Goal: Transaction & Acquisition: Book appointment/travel/reservation

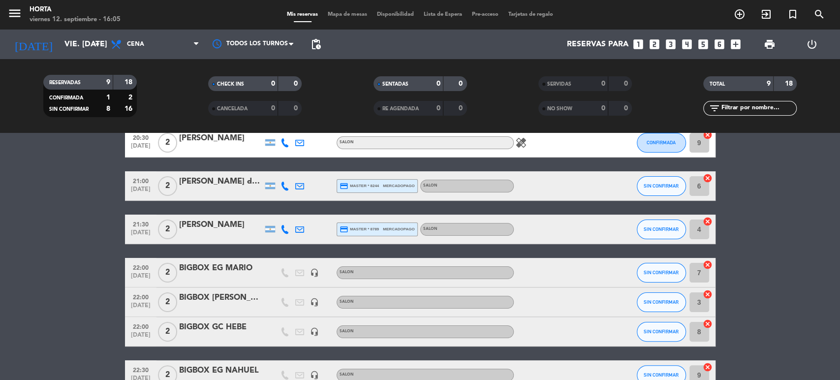
scroll to position [164, 0]
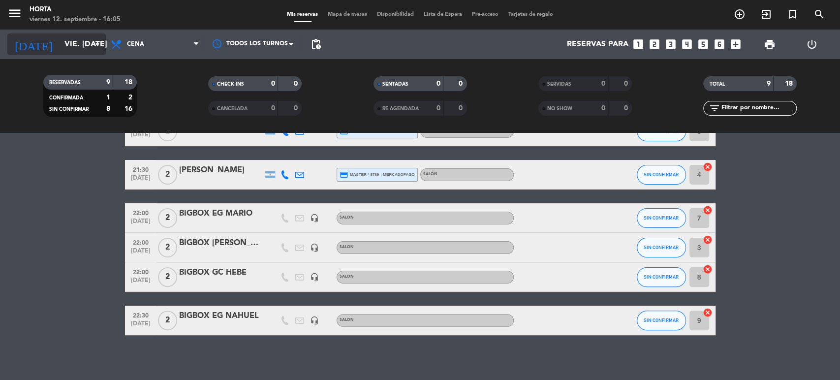
click at [92, 43] on icon "arrow_drop_down" at bounding box center [98, 44] width 12 height 12
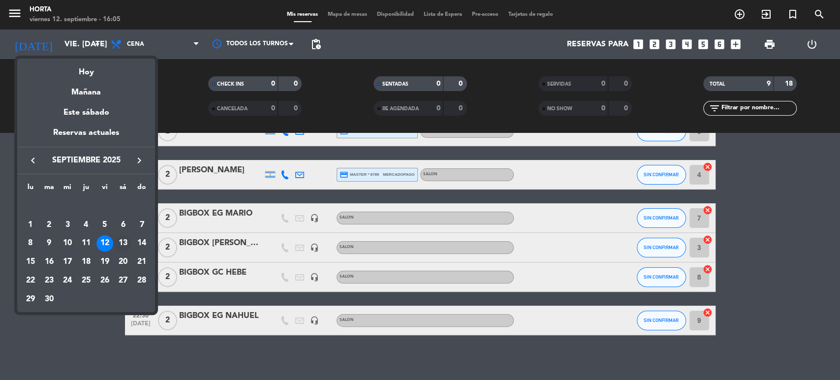
click at [122, 244] on div "13" at bounding box center [123, 243] width 17 height 17
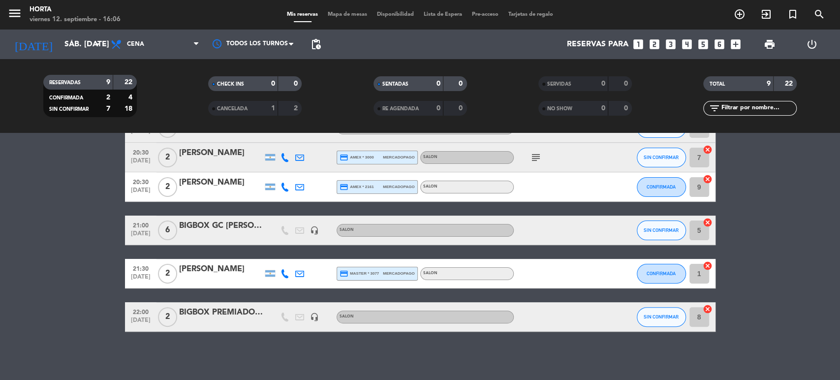
scroll to position [168, 0]
click at [79, 40] on input "sáb. [DATE]" at bounding box center [112, 44] width 104 height 19
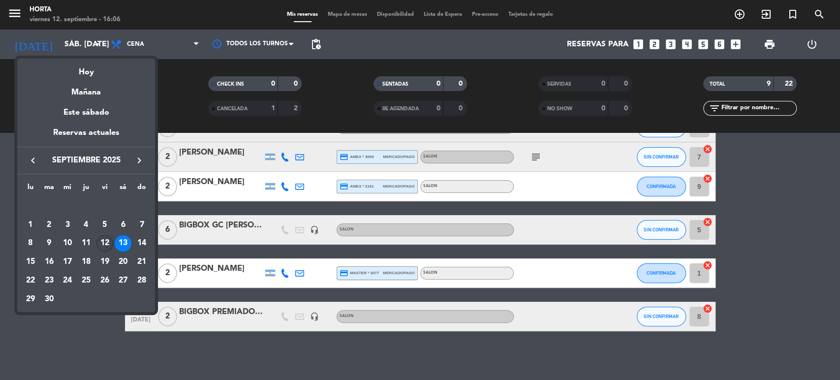
click at [103, 235] on div "12" at bounding box center [104, 243] width 17 height 17
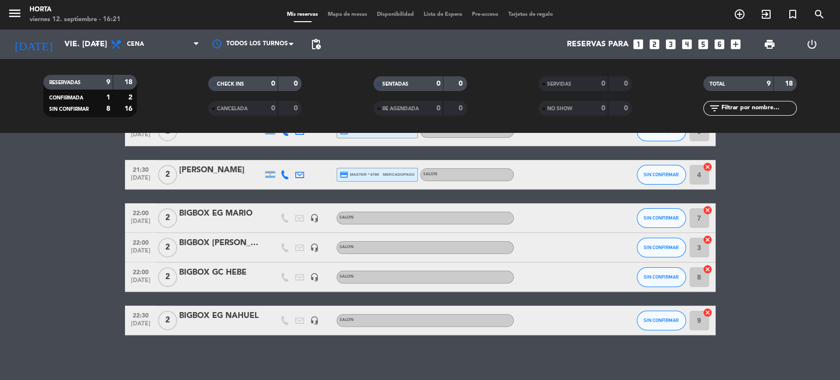
scroll to position [0, 0]
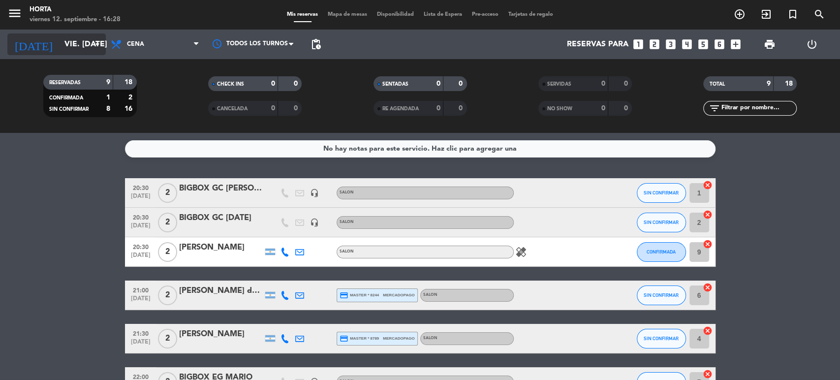
click at [74, 38] on input "vie. [DATE]" at bounding box center [112, 44] width 104 height 19
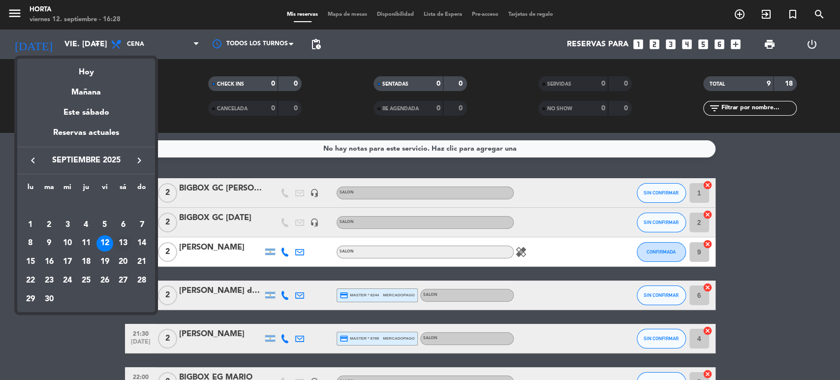
click at [124, 238] on div "13" at bounding box center [123, 243] width 17 height 17
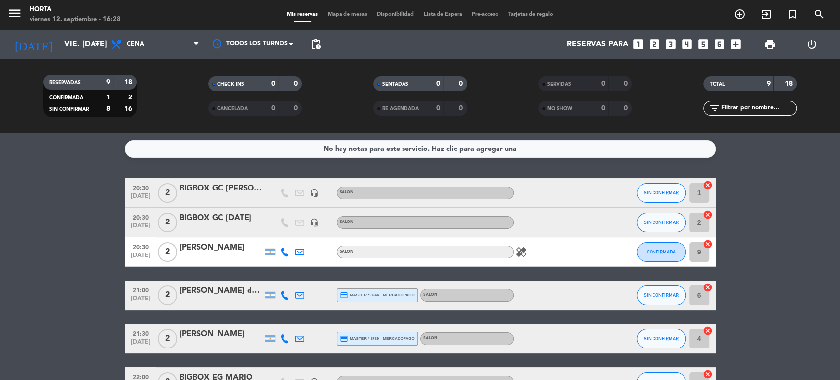
type input "sáb. [DATE]"
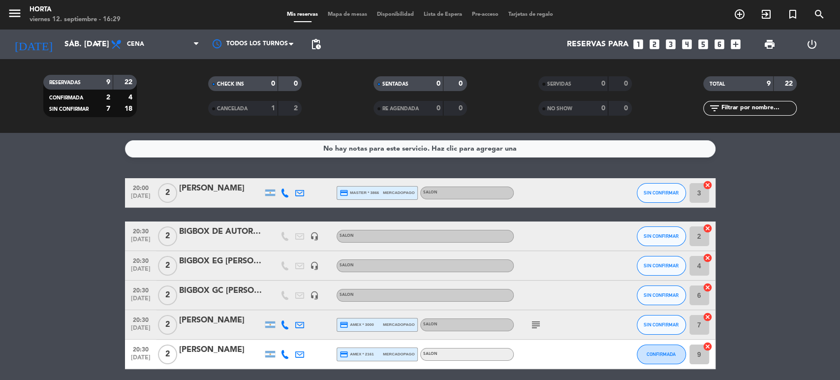
click at [652, 46] on icon "looks_two" at bounding box center [654, 44] width 13 height 13
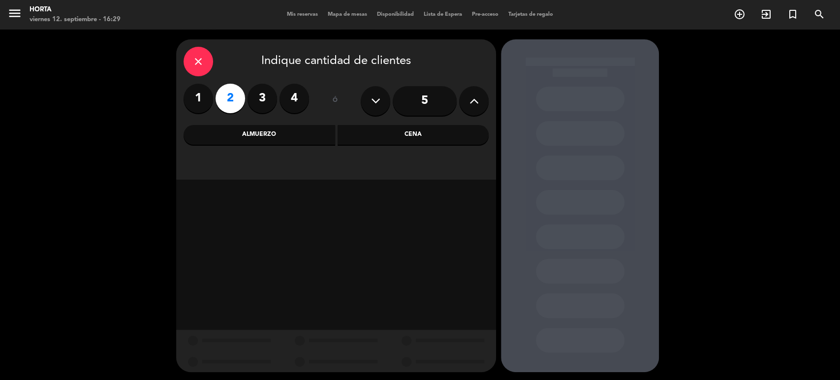
click at [404, 135] on div "Cena" at bounding box center [414, 135] width 152 height 20
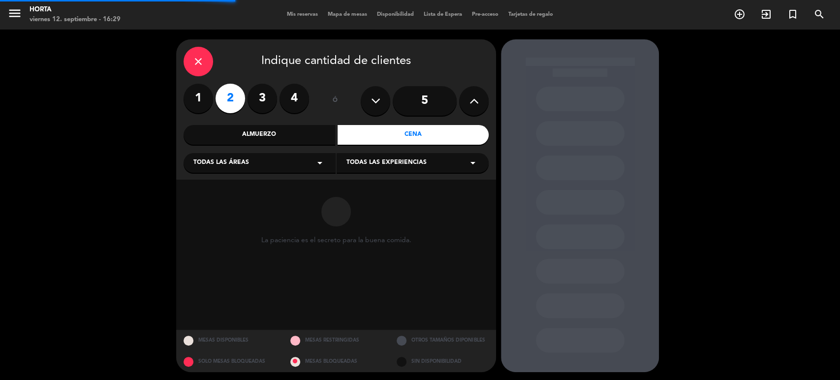
click at [383, 162] on span "Todas las experiencias" at bounding box center [386, 163] width 80 height 10
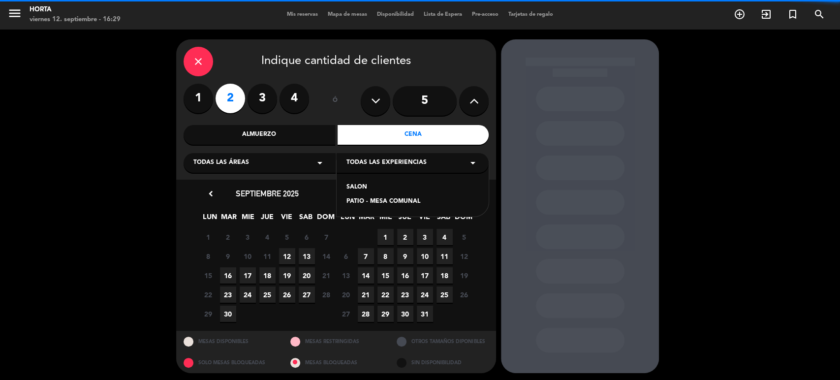
click at [361, 184] on div "SALON" at bounding box center [412, 188] width 132 height 10
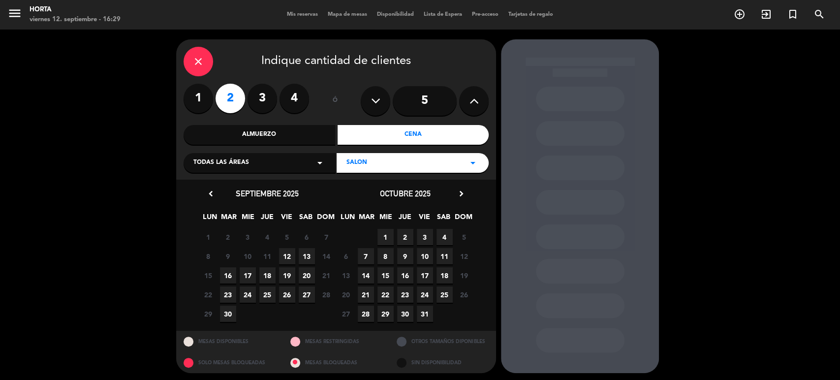
click at [303, 257] on span "13" at bounding box center [307, 256] width 16 height 16
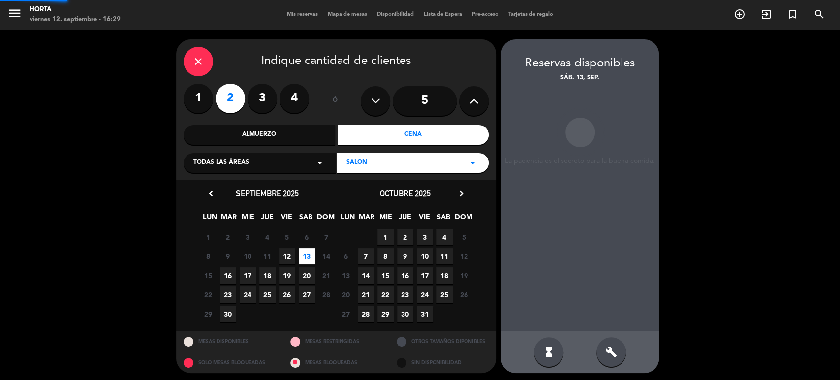
scroll to position [2, 0]
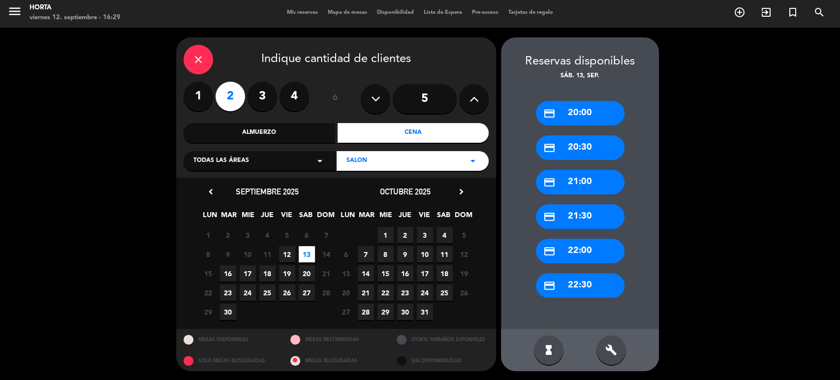
click at [602, 110] on div "credit_card 20:00" at bounding box center [580, 113] width 89 height 25
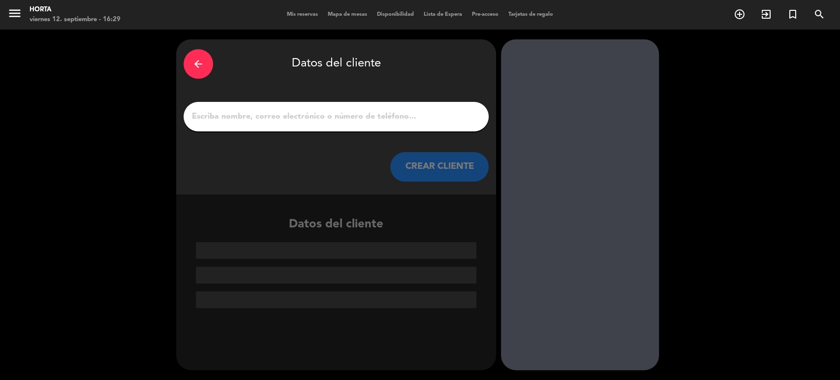
scroll to position [0, 0]
click at [339, 119] on input "1" at bounding box center [336, 117] width 290 height 14
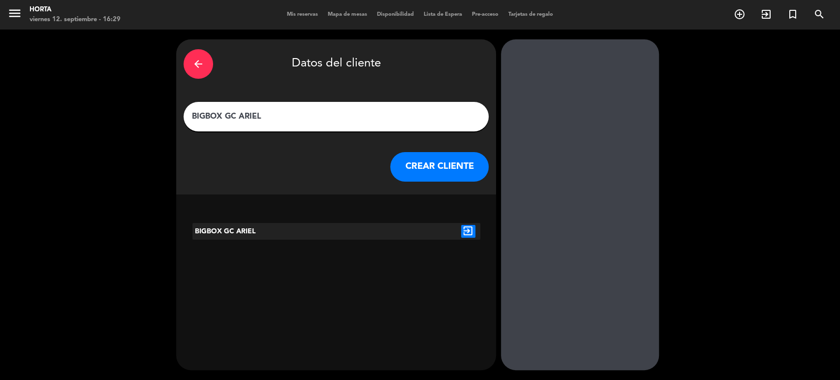
type input "BIGBOX GC ARIEL"
click at [422, 156] on button "CREAR CLIENTE" at bounding box center [439, 167] width 98 height 30
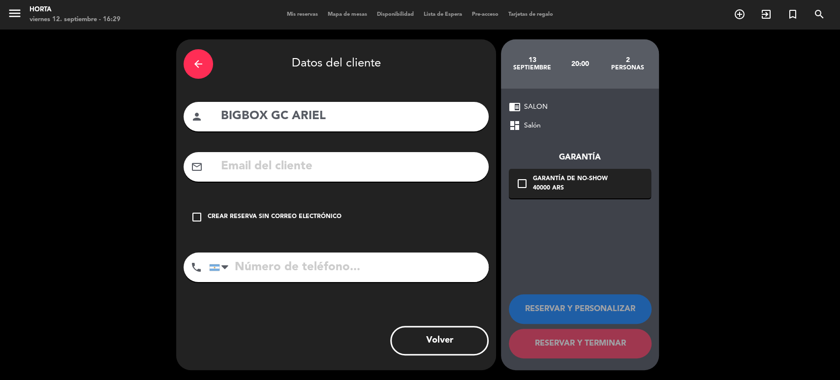
click at [268, 212] on div "Crear reserva sin correo electrónico" at bounding box center [275, 217] width 134 height 10
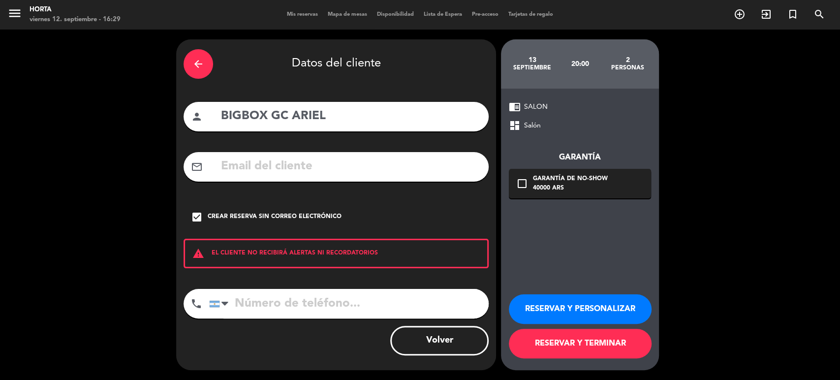
click at [569, 346] on button "RESERVAR Y TERMINAR" at bounding box center [580, 344] width 143 height 30
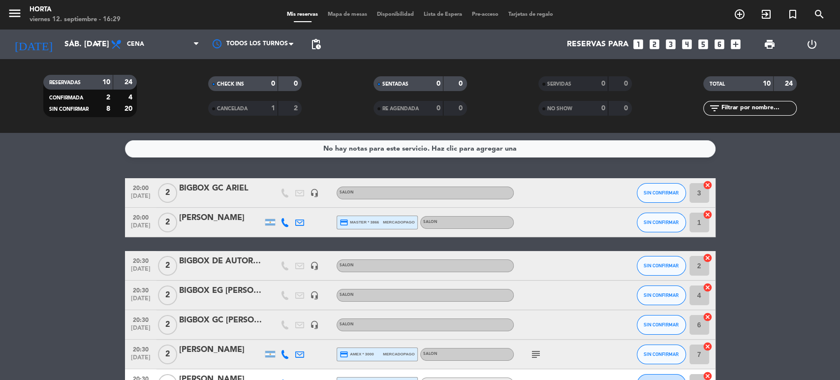
scroll to position [109, 0]
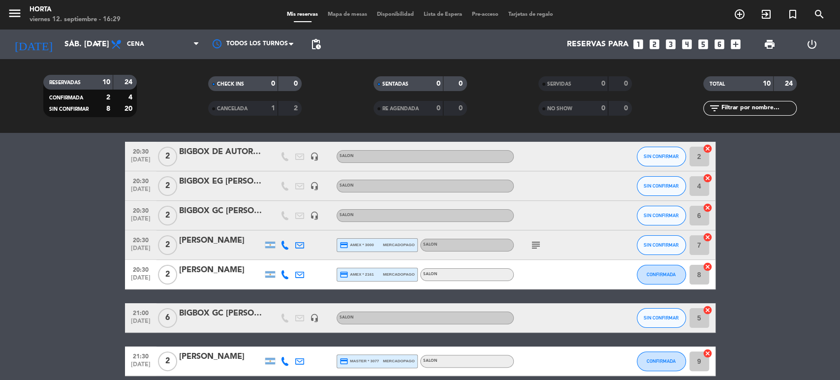
click at [657, 44] on icon "looks_two" at bounding box center [654, 44] width 13 height 13
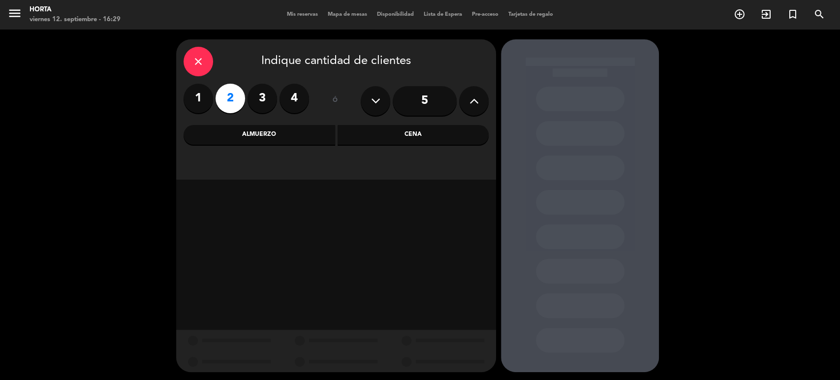
click at [369, 133] on div "Cena" at bounding box center [414, 135] width 152 height 20
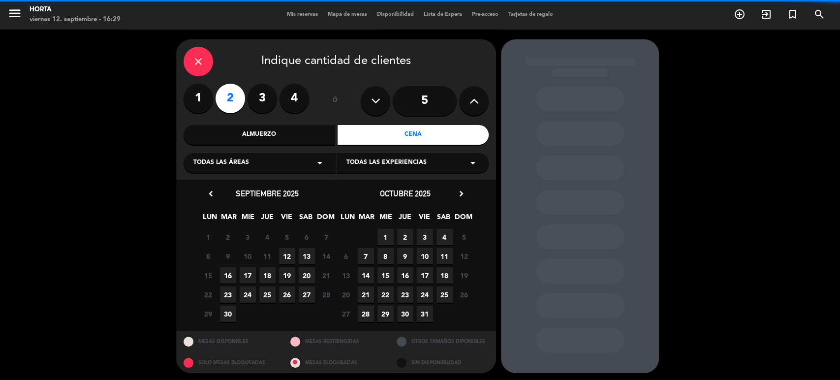
click at [361, 163] on span "Todas las experiencias" at bounding box center [386, 163] width 80 height 10
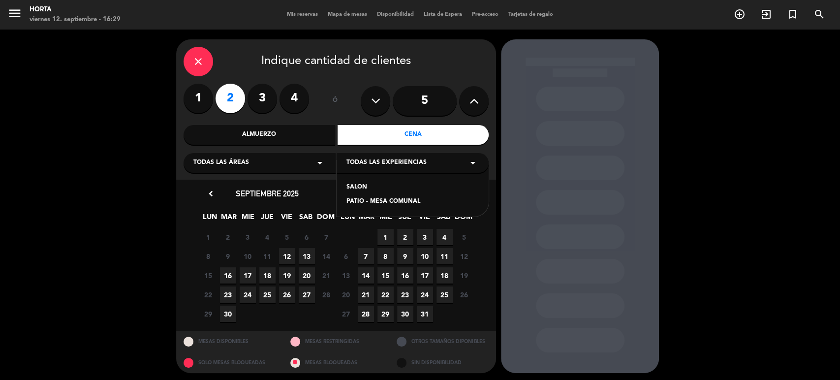
click at [365, 188] on div "SALON" at bounding box center [412, 188] width 132 height 10
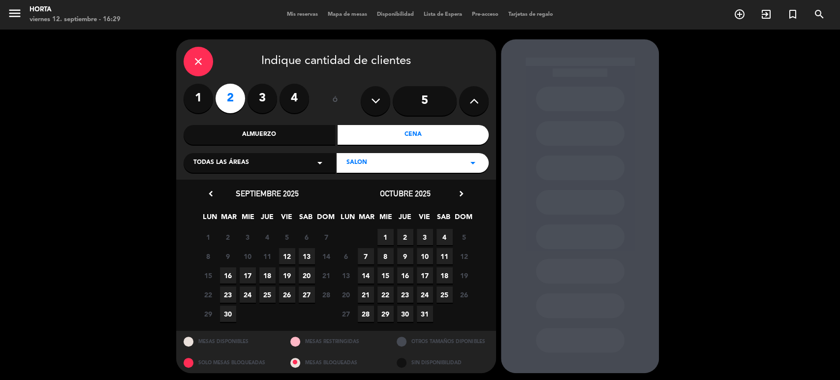
click at [308, 255] on span "13" at bounding box center [307, 256] width 16 height 16
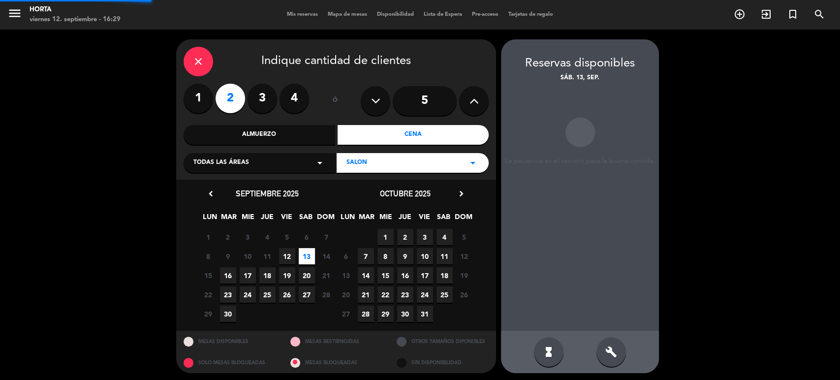
scroll to position [2, 0]
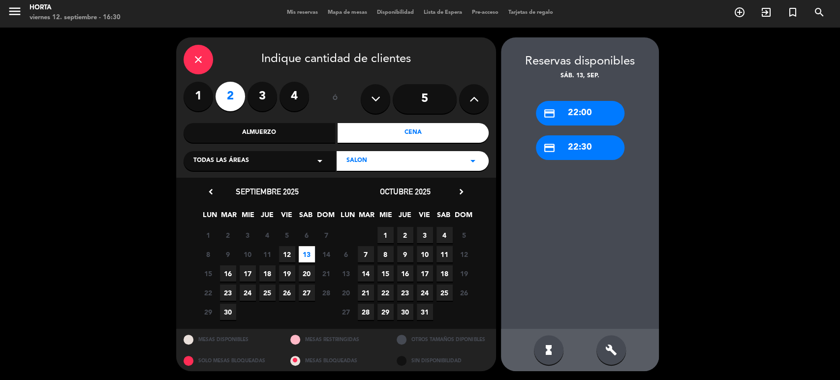
click at [603, 348] on div "build" at bounding box center [611, 350] width 30 height 30
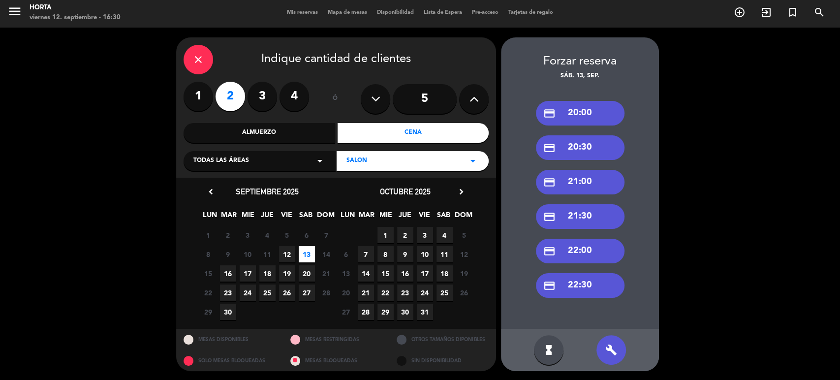
click at [615, 149] on div "credit_card 20:30" at bounding box center [580, 147] width 89 height 25
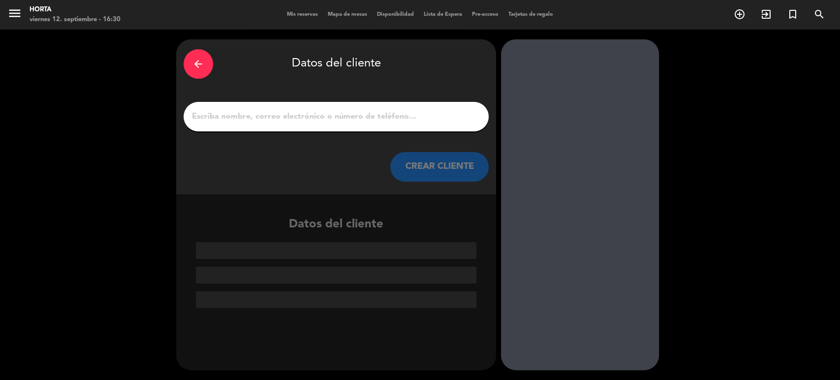
scroll to position [0, 0]
click at [319, 117] on input "1" at bounding box center [336, 117] width 290 height 14
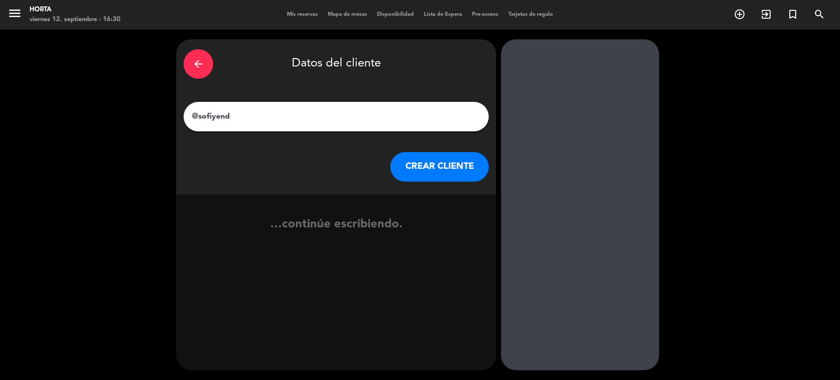
type input "@sofiyendo"
click at [412, 163] on button "CREAR CLIENTE" at bounding box center [439, 167] width 98 height 30
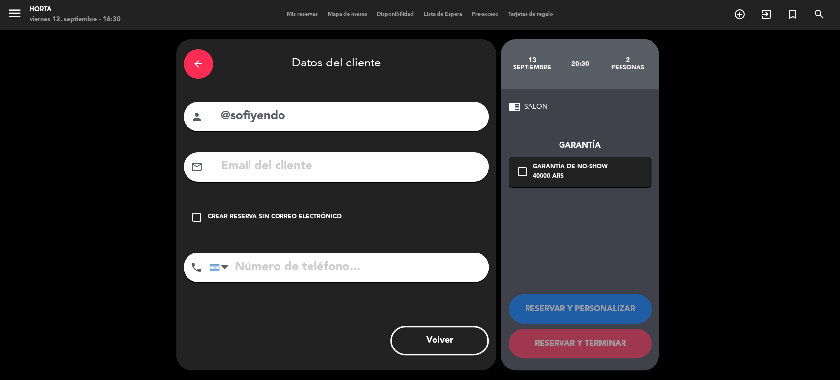
click at [275, 216] on div "Crear reserva sin correo electrónico" at bounding box center [275, 217] width 134 height 10
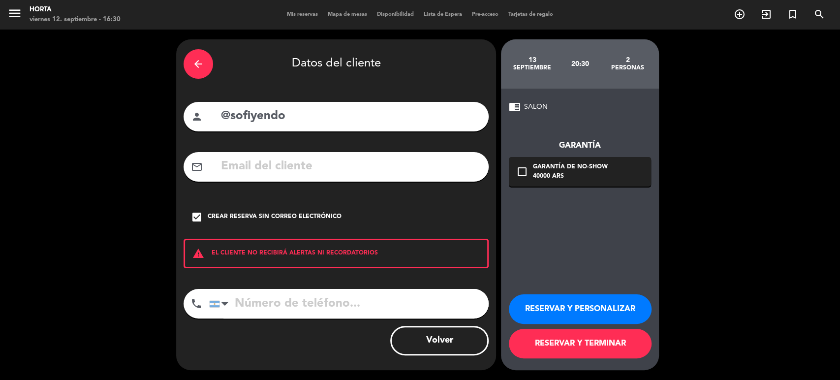
click at [571, 349] on button "RESERVAR Y TERMINAR" at bounding box center [580, 344] width 143 height 30
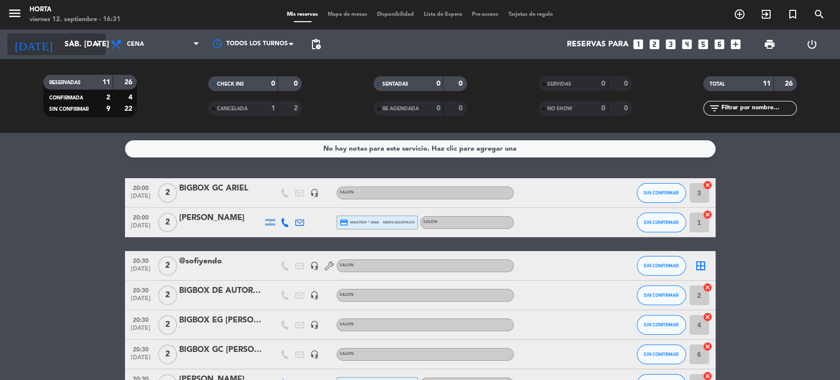
click at [85, 46] on input "sáb. [DATE]" at bounding box center [112, 44] width 104 height 19
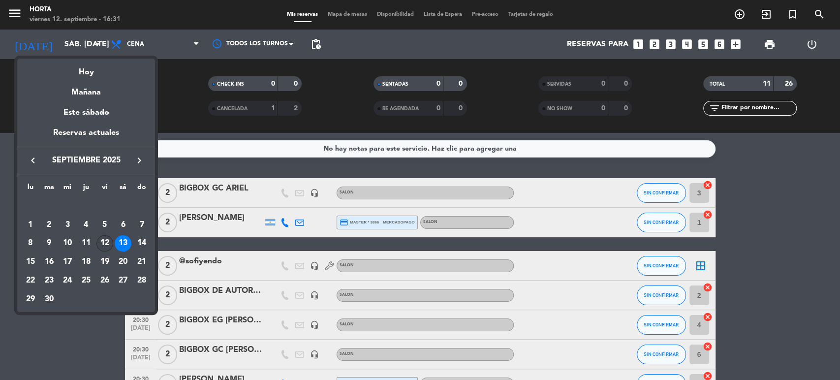
click at [104, 239] on div "12" at bounding box center [104, 243] width 17 height 17
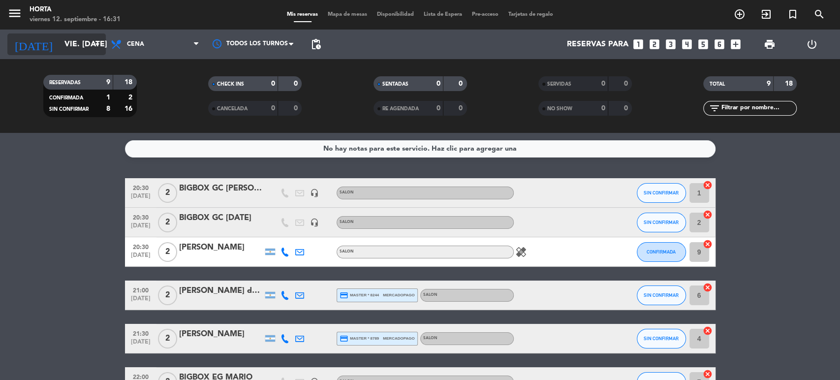
click at [72, 49] on input "vie. [DATE]" at bounding box center [112, 44] width 104 height 19
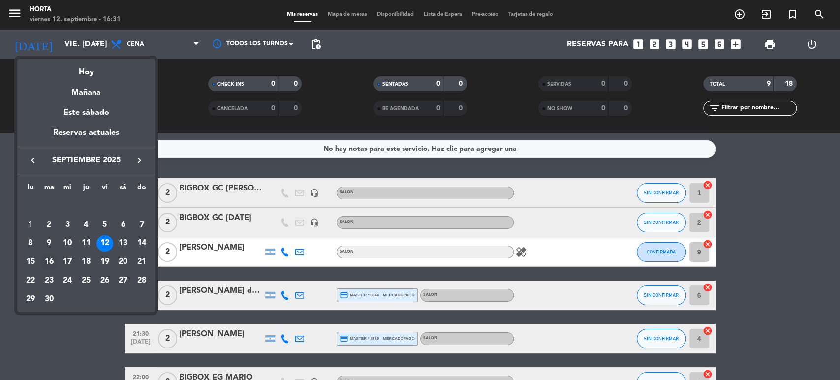
click at [44, 262] on div "16" at bounding box center [49, 261] width 17 height 17
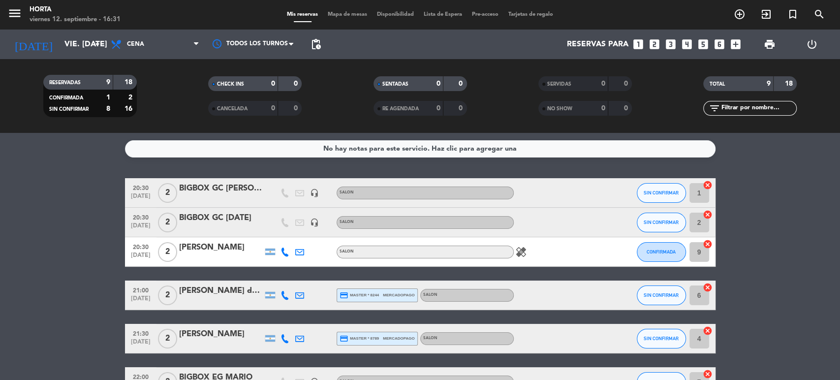
type input "[DATE] sep."
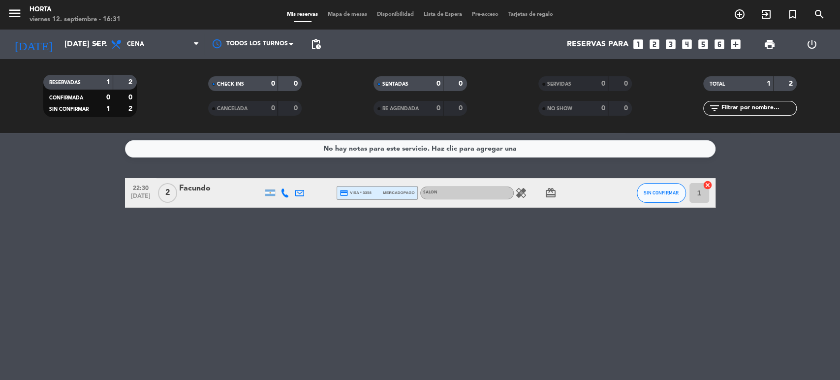
click at [733, 44] on icon "add_box" at bounding box center [735, 44] width 13 height 13
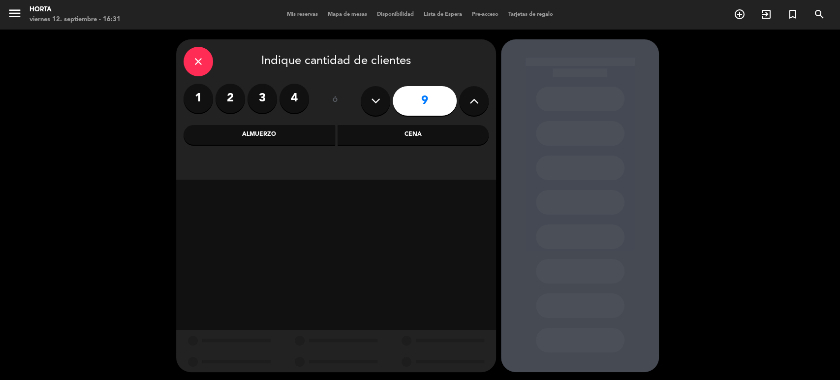
click at [374, 97] on icon at bounding box center [375, 100] width 9 height 15
type input "7"
click at [424, 141] on div "Cena" at bounding box center [414, 135] width 152 height 20
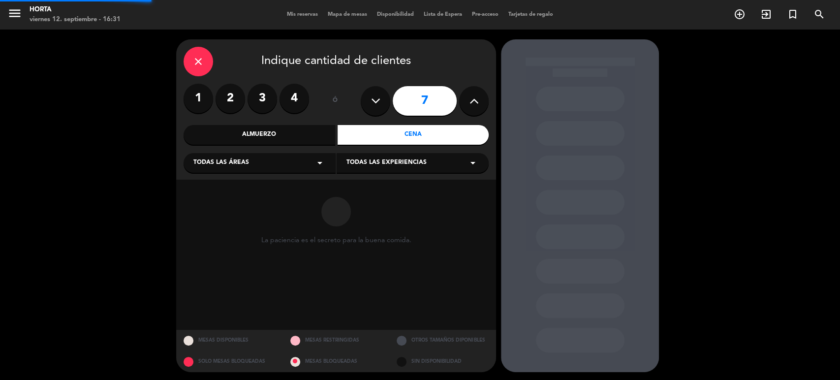
click at [399, 155] on div "Todas las experiencias arrow_drop_down" at bounding box center [413, 163] width 152 height 20
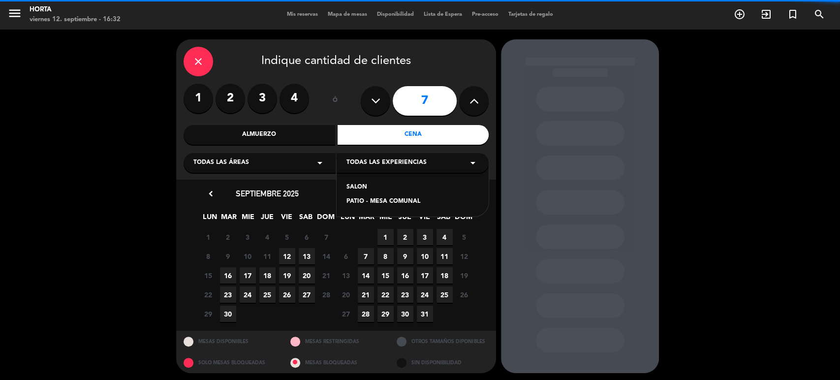
click at [377, 181] on div "[GEOGRAPHIC_DATA]" at bounding box center [413, 188] width 152 height 56
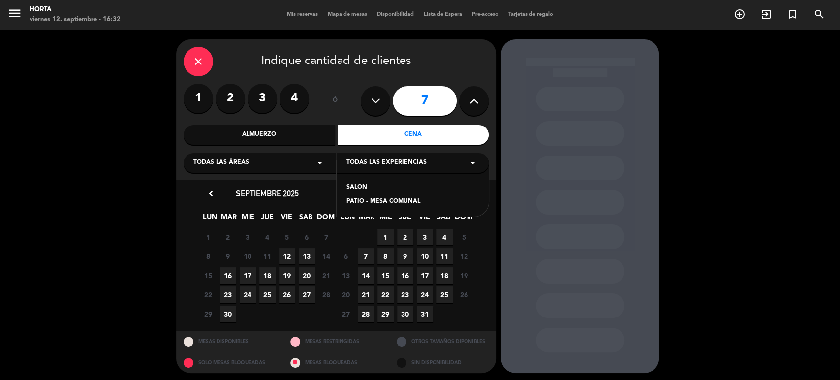
click at [378, 183] on div "SALON" at bounding box center [412, 188] width 132 height 10
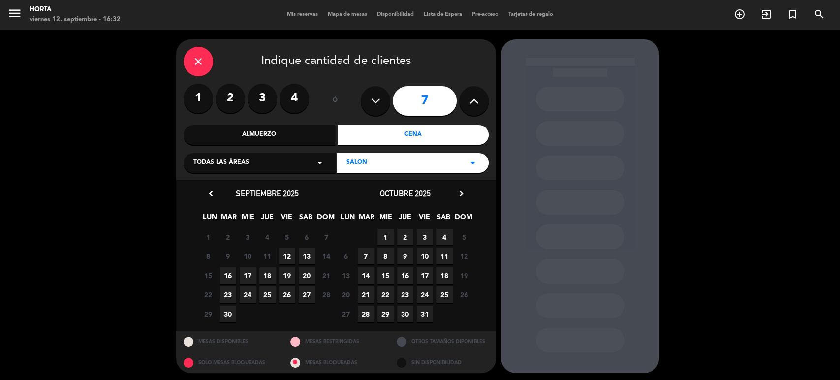
click at [240, 280] on span "17" at bounding box center [248, 275] width 16 height 16
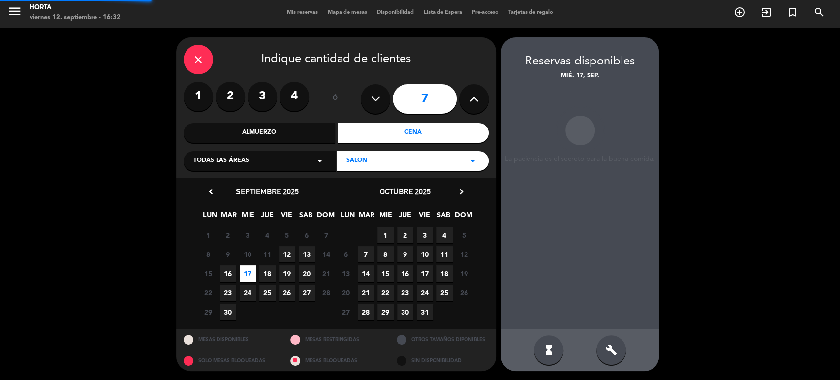
click at [218, 278] on div "15 Cerrado 16 17 18 19 20 21 Cerrado" at bounding box center [267, 273] width 138 height 19
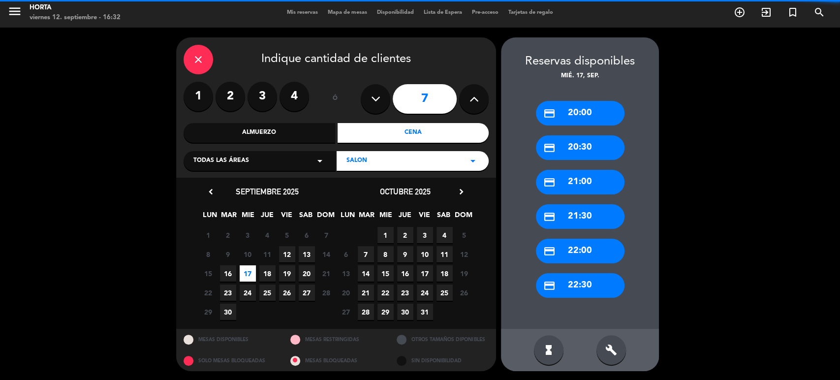
click at [224, 273] on span "16" at bounding box center [228, 273] width 16 height 16
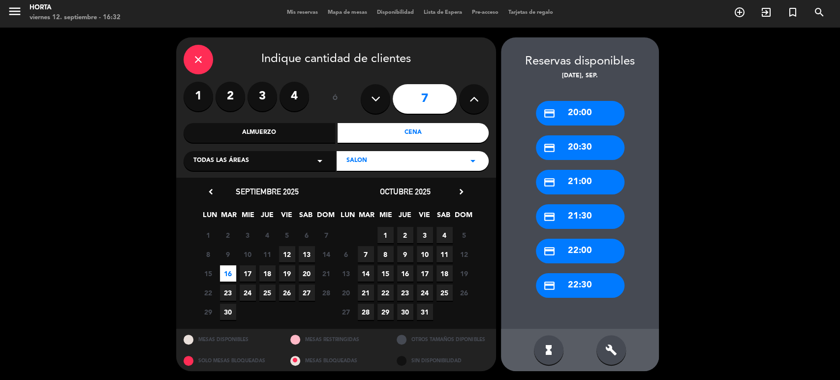
click at [563, 145] on div "credit_card 20:30" at bounding box center [580, 147] width 89 height 25
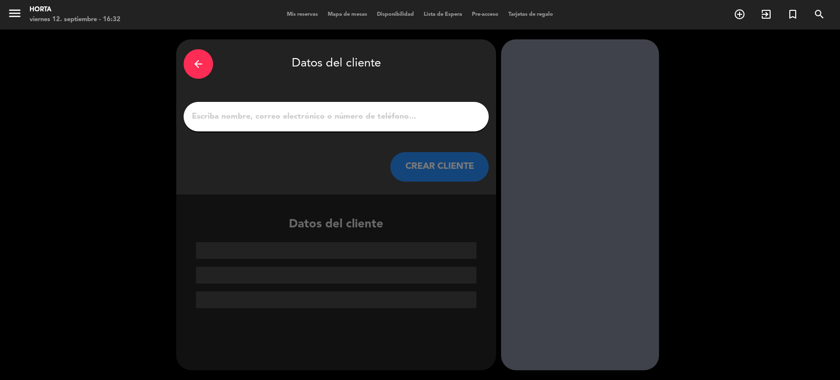
scroll to position [0, 0]
click at [422, 108] on div at bounding box center [336, 117] width 305 height 30
click at [430, 115] on input "1" at bounding box center [336, 117] width 290 height 14
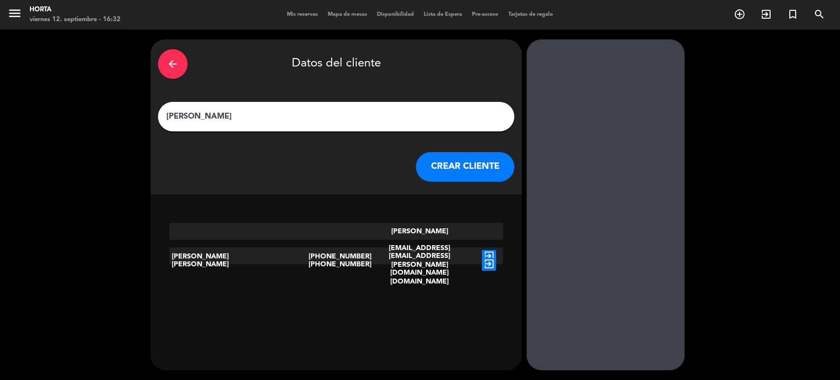
type input "[PERSON_NAME]"
click at [187, 75] on div "arrow_back" at bounding box center [173, 64] width 30 height 30
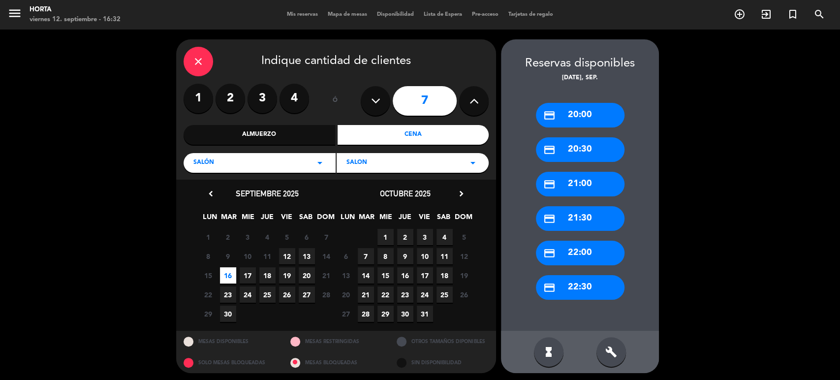
click at [583, 215] on div "credit_card 21:30" at bounding box center [580, 218] width 89 height 25
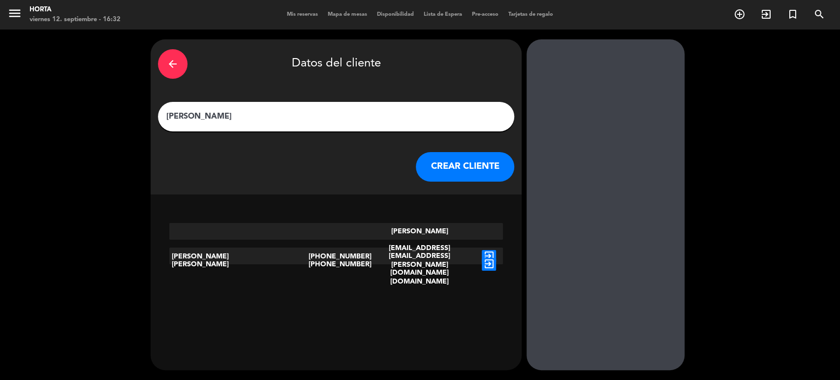
click at [482, 250] on icon "exit_to_app" at bounding box center [489, 256] width 14 height 13
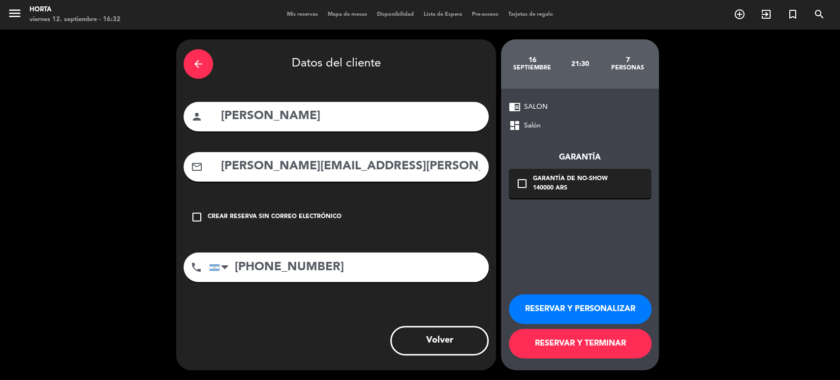
click at [576, 349] on button "RESERVAR Y TERMINAR" at bounding box center [580, 344] width 143 height 30
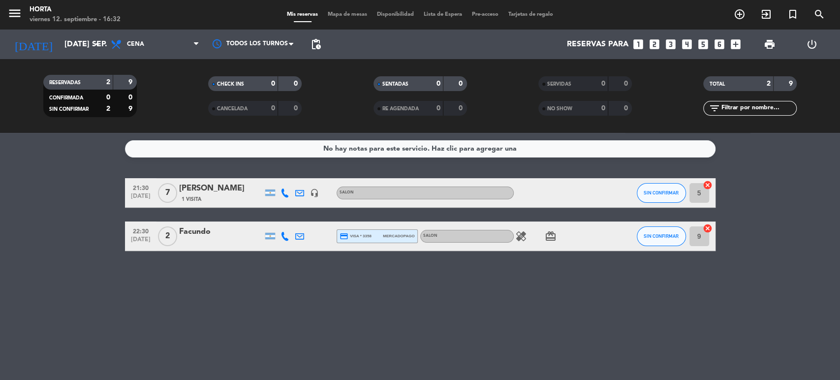
click at [525, 235] on icon "healing" at bounding box center [521, 236] width 12 height 12
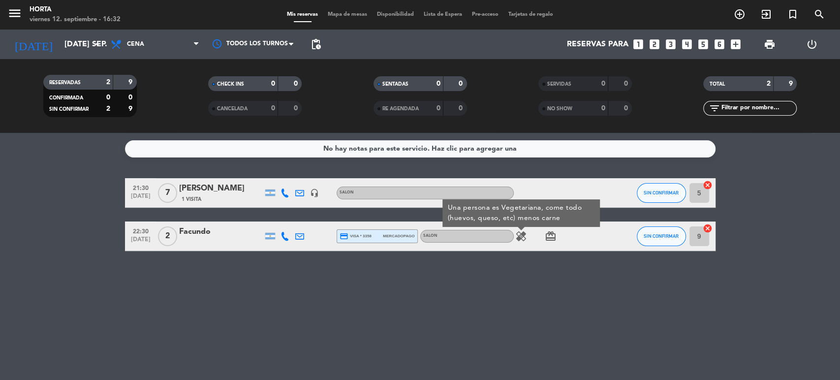
click at [525, 235] on icon "healing" at bounding box center [521, 236] width 12 height 12
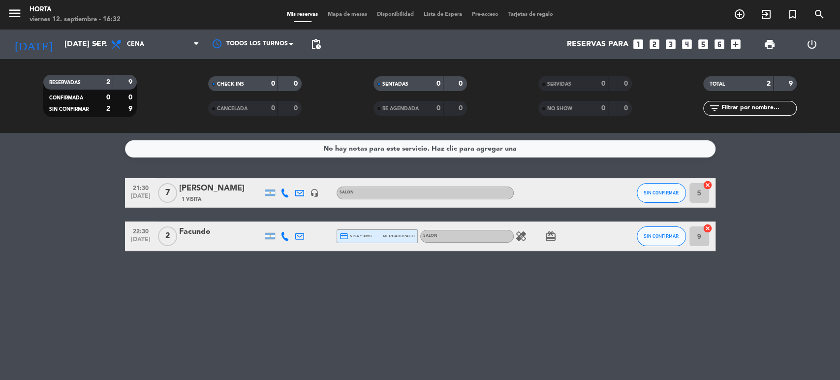
click at [549, 235] on icon "card_giftcard" at bounding box center [551, 236] width 12 height 12
click at [512, 273] on div "No hay notas para este servicio. Haz clic para agregar una 21:30 [DATE] 7 [PERS…" at bounding box center [420, 256] width 840 height 247
click at [60, 53] on input "[DATE] sep." at bounding box center [112, 44] width 104 height 19
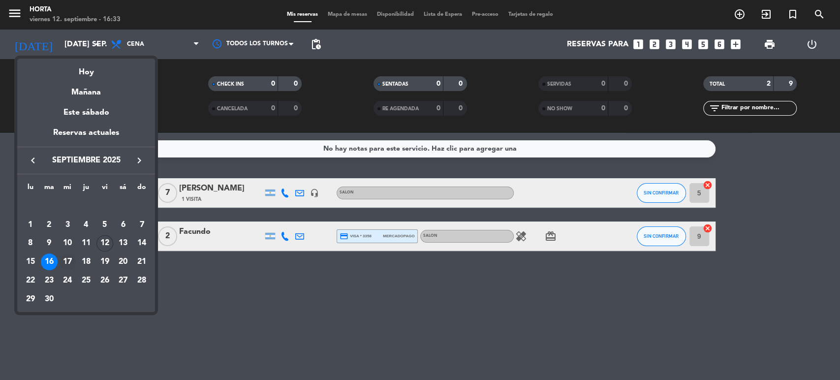
click at [68, 261] on div "17" at bounding box center [67, 261] width 17 height 17
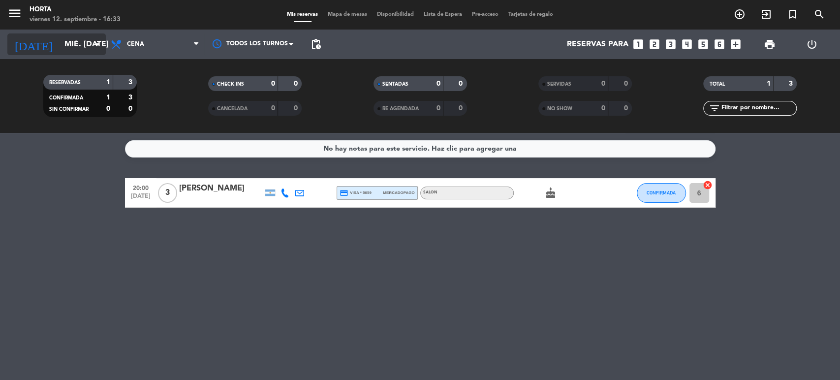
click at [66, 50] on input "mié. [DATE]" at bounding box center [112, 44] width 104 height 19
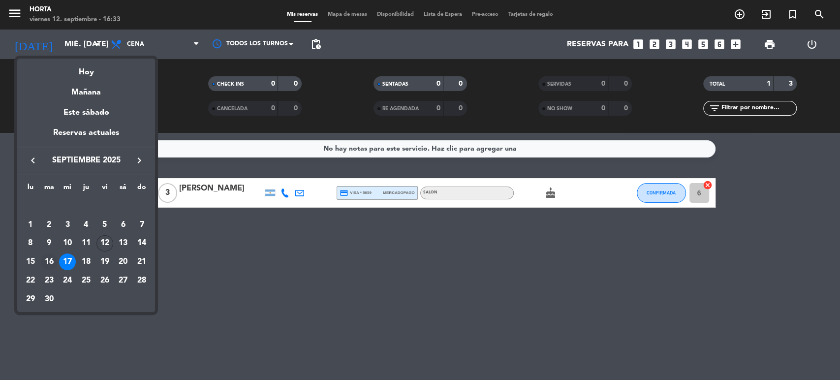
click at [54, 265] on div "16" at bounding box center [49, 261] width 17 height 17
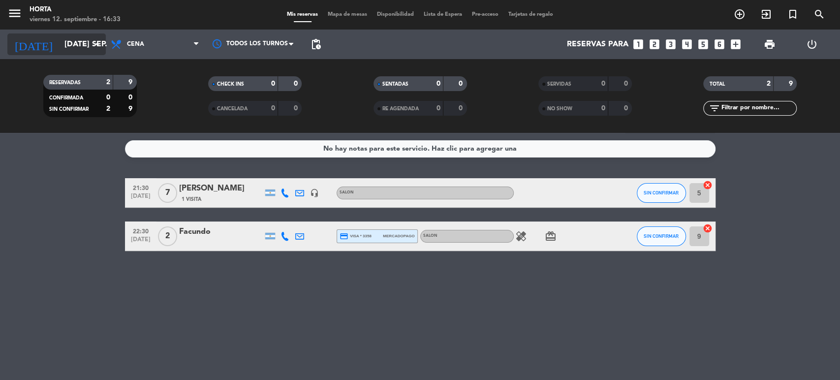
click at [60, 43] on input "[DATE] sep." at bounding box center [112, 44] width 104 height 19
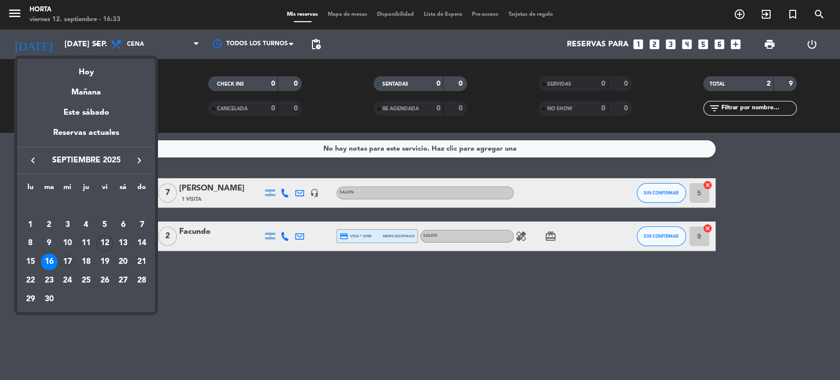
click at [63, 257] on div "17" at bounding box center [67, 261] width 17 height 17
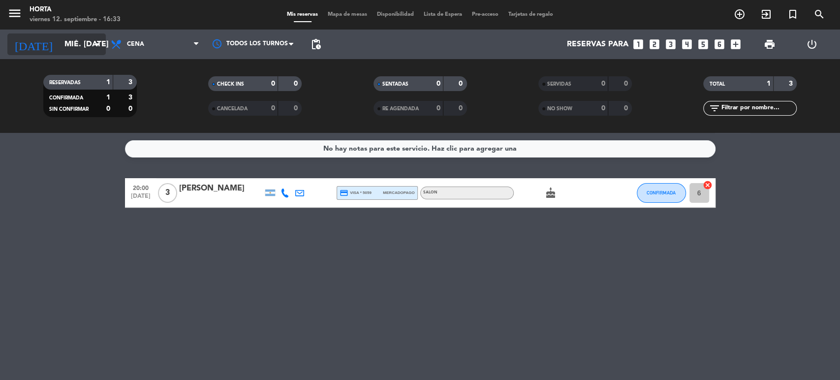
click at [67, 47] on input "mié. [DATE]" at bounding box center [112, 44] width 104 height 19
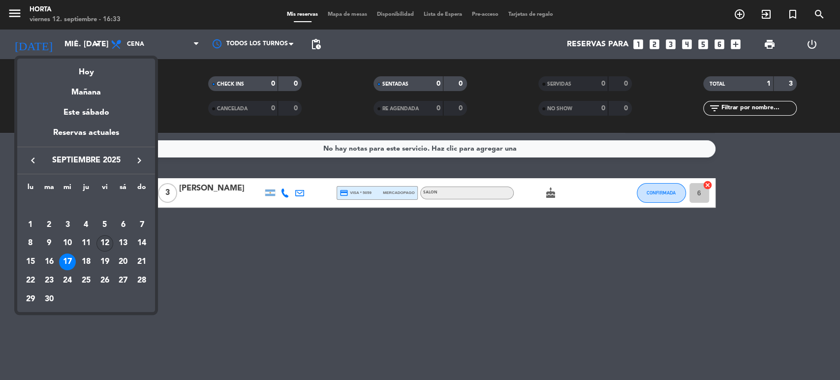
click at [108, 243] on div "12" at bounding box center [104, 243] width 17 height 17
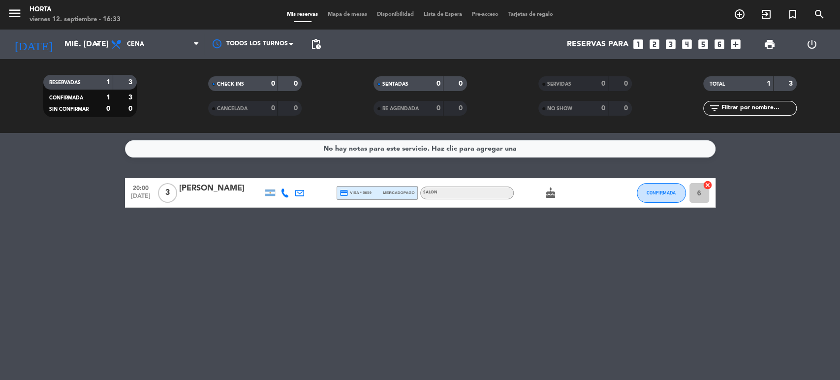
type input "vie. [DATE]"
